Goal: Unclear: Browse casually

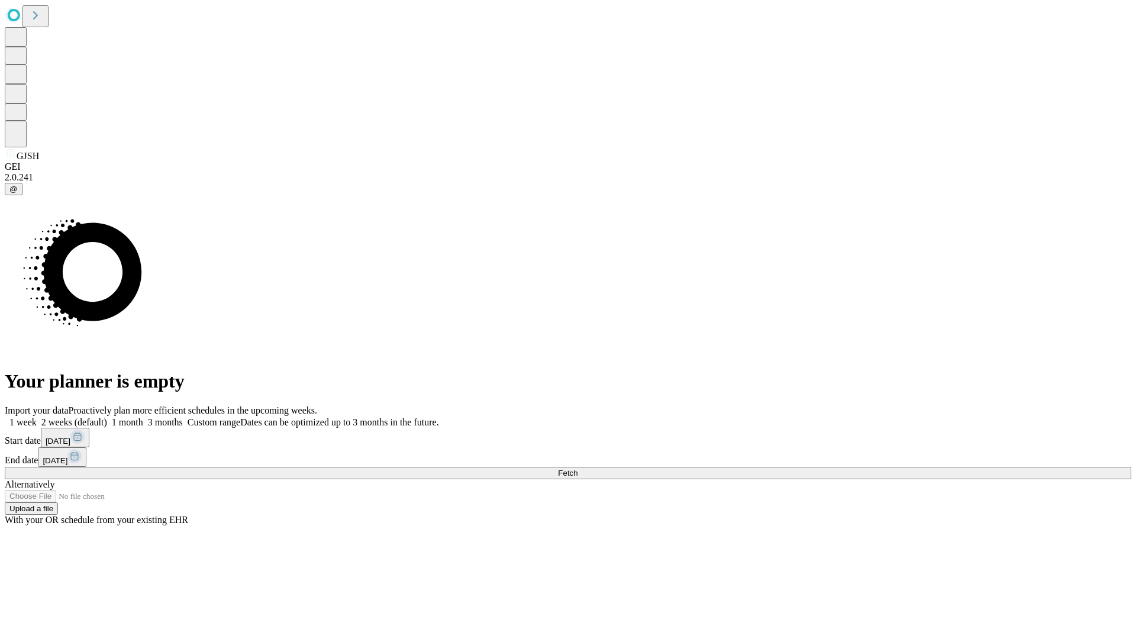
click at [577, 469] on span "Fetch" at bounding box center [568, 473] width 20 height 9
